Goal: Task Accomplishment & Management: Complete application form

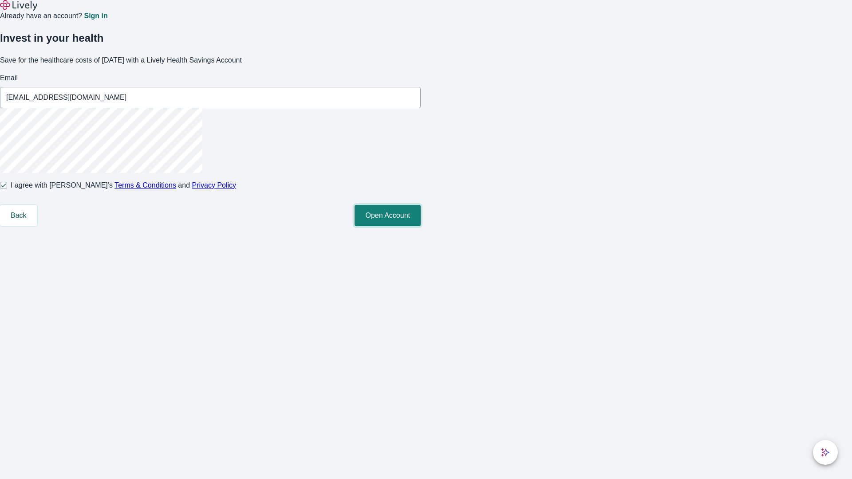
click at [420, 226] on button "Open Account" at bounding box center [387, 215] width 66 height 21
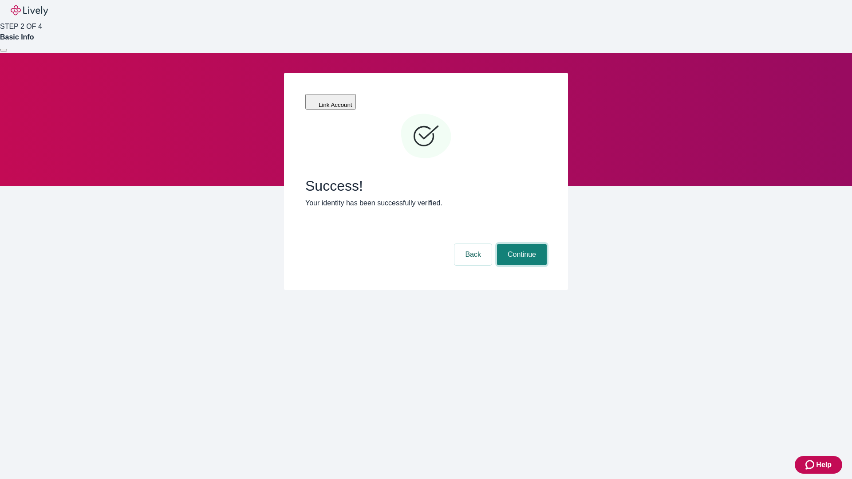
click at [520, 244] on button "Continue" at bounding box center [522, 254] width 50 height 21
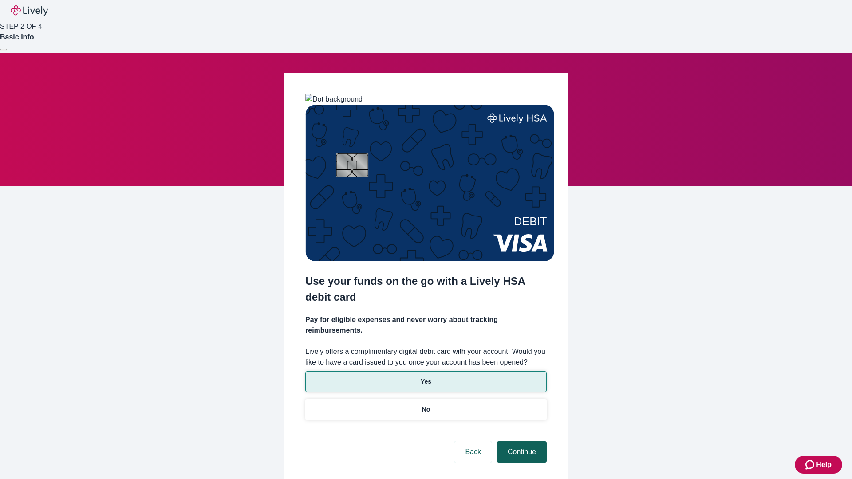
click at [425, 377] on p "Yes" at bounding box center [425, 381] width 11 height 9
click at [520, 441] on button "Continue" at bounding box center [522, 451] width 50 height 21
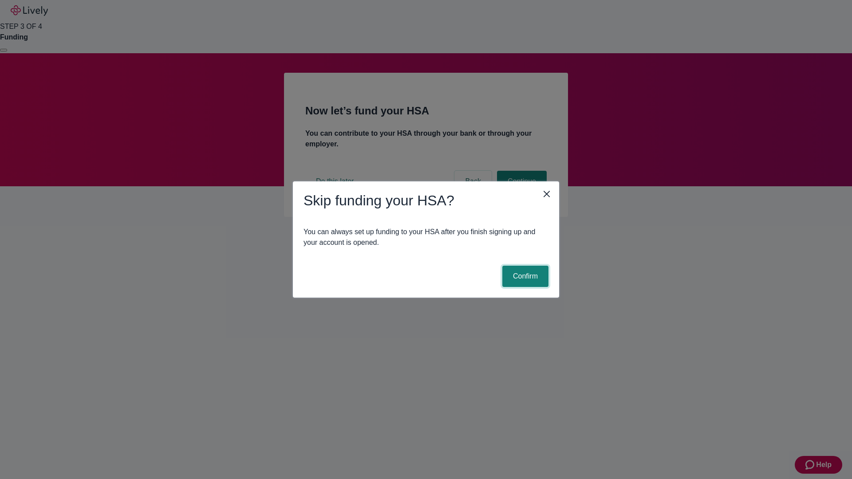
click at [524, 276] on button "Confirm" at bounding box center [525, 276] width 46 height 21
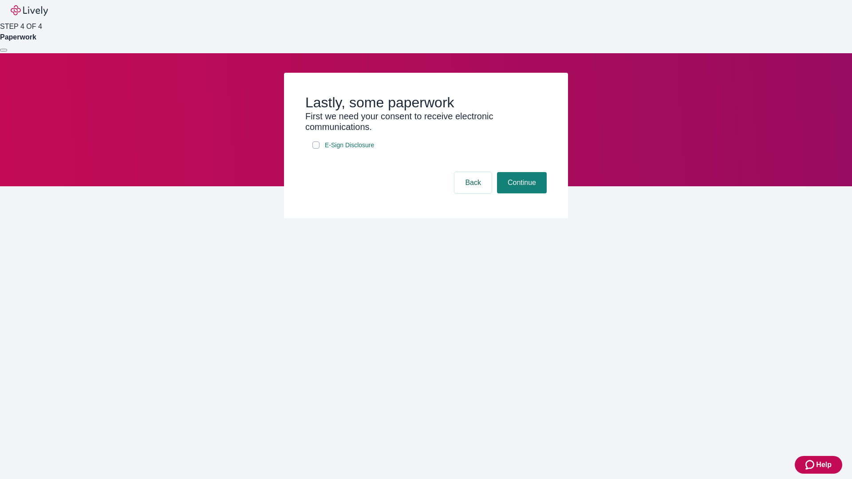
click at [316, 149] on input "E-Sign Disclosure" at bounding box center [315, 144] width 7 height 7
checkbox input "true"
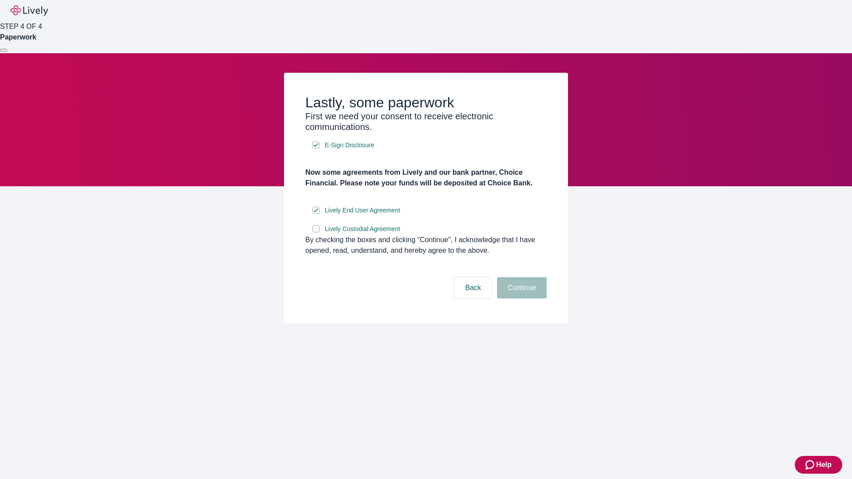
click at [316, 232] on input "Lively Custodial Agreement" at bounding box center [315, 228] width 7 height 7
checkbox input "true"
click at [520, 298] on button "Continue" at bounding box center [522, 287] width 50 height 21
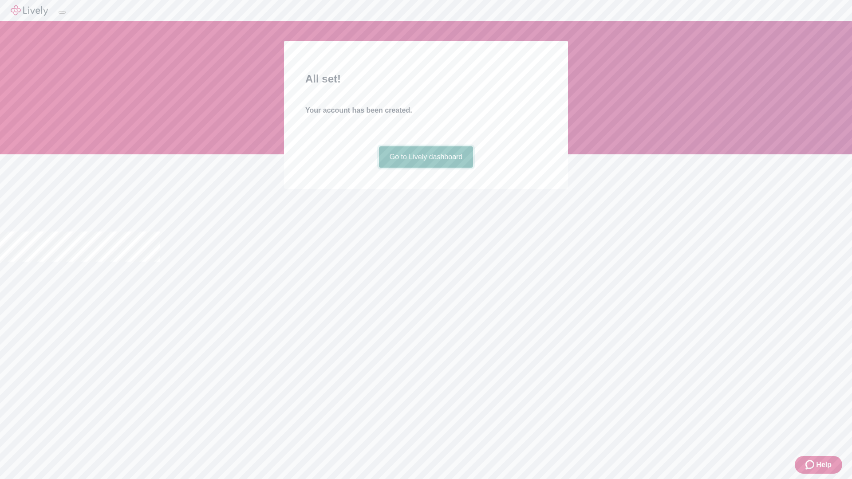
click at [425, 168] on link "Go to Lively dashboard" at bounding box center [426, 156] width 94 height 21
